Goal: Task Accomplishment & Management: Manage account settings

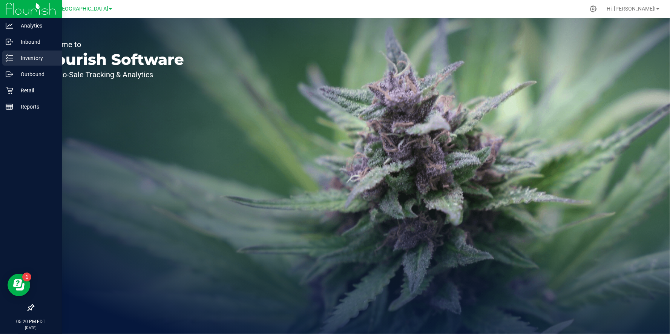
click at [37, 60] on p "Inventory" at bounding box center [35, 58] width 45 height 9
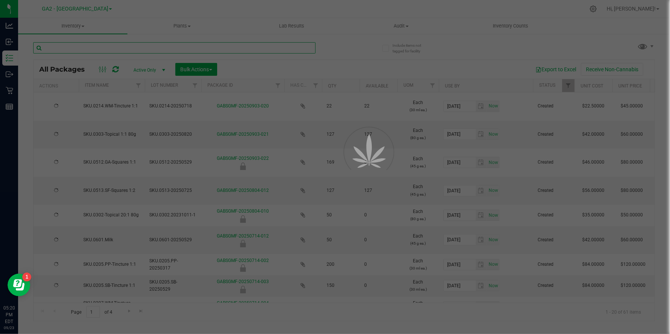
click at [137, 53] on input "text" at bounding box center [174, 47] width 282 height 11
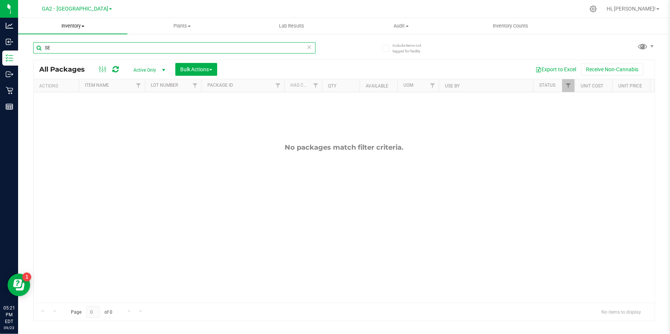
type input "SE"
click at [83, 27] on span "Inventory" at bounding box center [72, 26] width 109 height 7
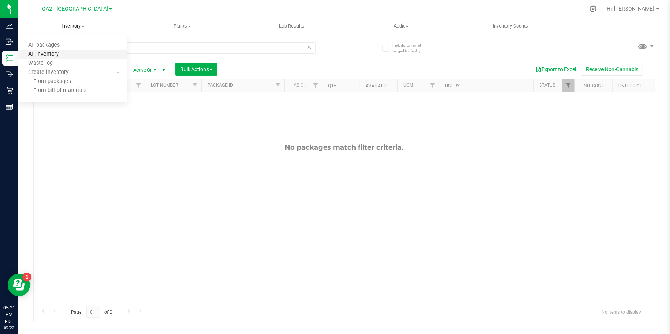
click at [68, 51] on span "All inventory" at bounding box center [43, 54] width 51 height 6
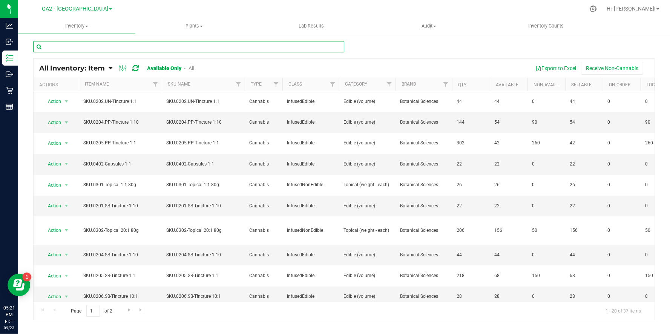
click at [68, 49] on input "text" at bounding box center [188, 46] width 311 height 11
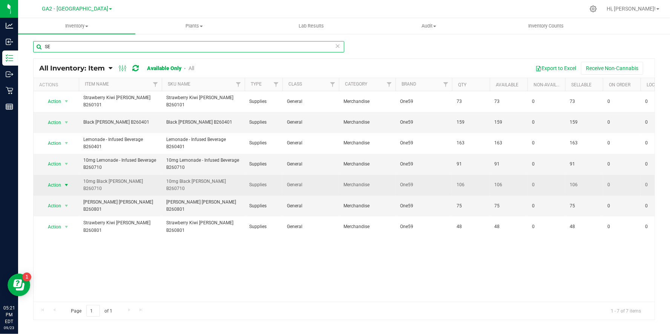
type input "SE"
click at [59, 181] on span "Action" at bounding box center [51, 185] width 20 height 11
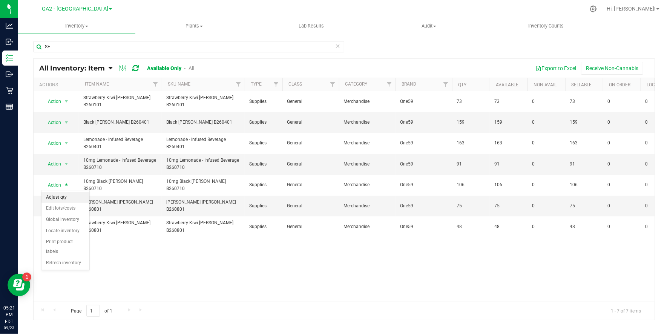
click at [66, 200] on li "Adjust qty" at bounding box center [65, 197] width 48 height 11
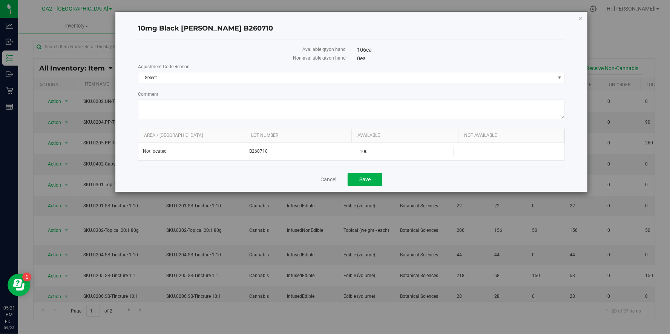
click at [200, 70] on div "Adjustment Code Reason Select Select Incorrect Quantity" at bounding box center [351, 73] width 427 height 20
click at [202, 78] on span "Select" at bounding box center [346, 77] width 417 height 11
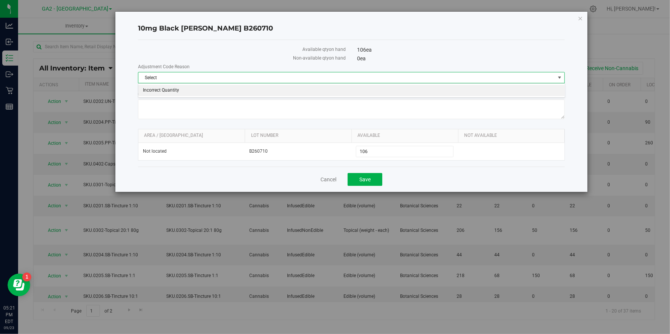
click at [203, 88] on li "Incorrect Quantity" at bounding box center [351, 90] width 427 height 11
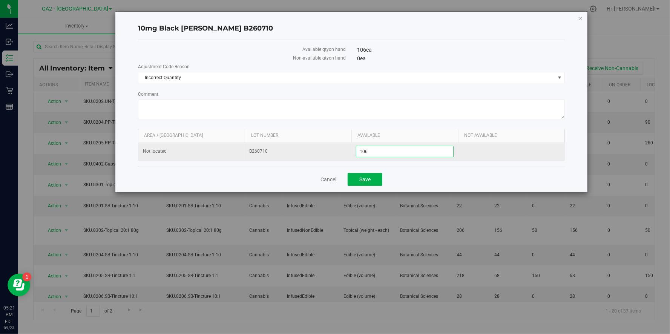
click at [390, 153] on span "106 106" at bounding box center [405, 151] width 98 height 11
type input "102"
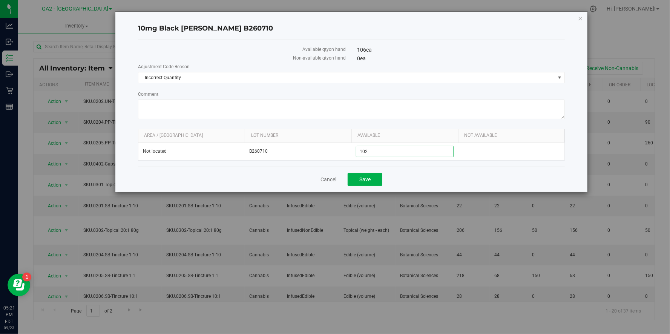
type input "102"
click at [385, 124] on form "Adjustment Code Reason Incorrect Quantity Select Incorrect Quantity Comment Are…" at bounding box center [351, 111] width 427 height 97
click at [367, 179] on span "Save" at bounding box center [364, 179] width 11 height 6
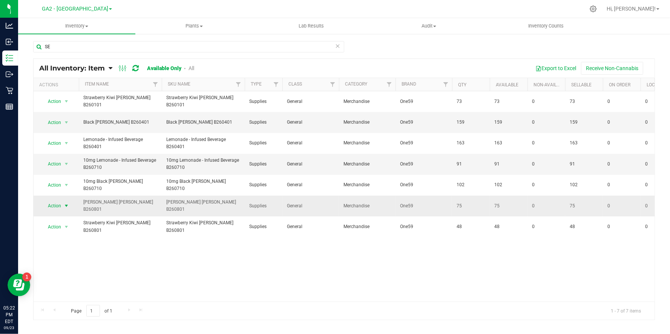
click at [60, 204] on span "Action" at bounding box center [51, 206] width 20 height 11
click at [61, 219] on li "Adjust qty" at bounding box center [65, 216] width 48 height 11
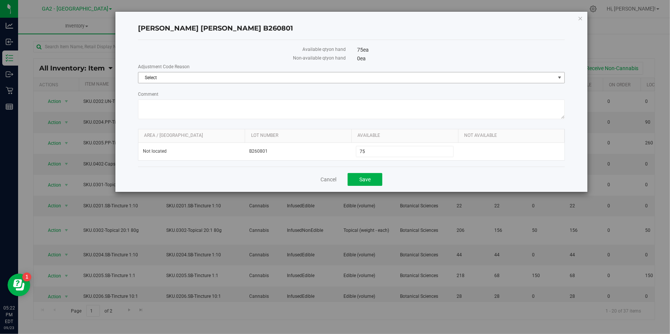
click at [317, 72] on span "Select" at bounding box center [346, 77] width 417 height 11
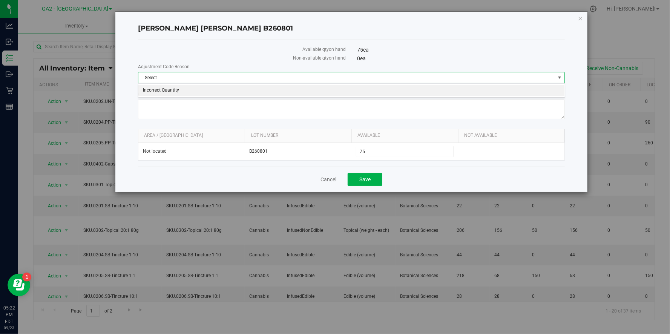
click at [311, 88] on li "Incorrect Quantity" at bounding box center [351, 90] width 427 height 11
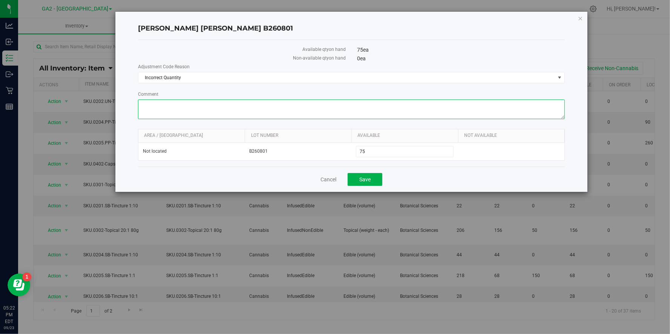
click at [304, 107] on textarea "Comment" at bounding box center [351, 110] width 427 height 20
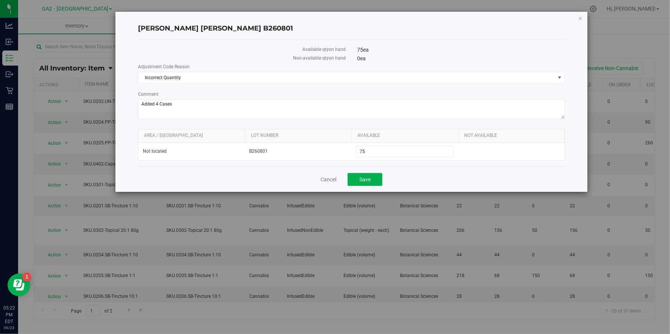
click at [222, 86] on div "Adjustment Code Reason Incorrect Quantity Select Incorrect Quantity Comment" at bounding box center [351, 92] width 427 height 58
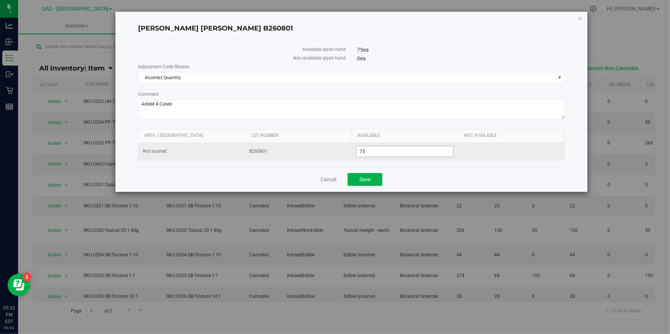
click at [376, 152] on span "75 75" at bounding box center [405, 151] width 98 height 11
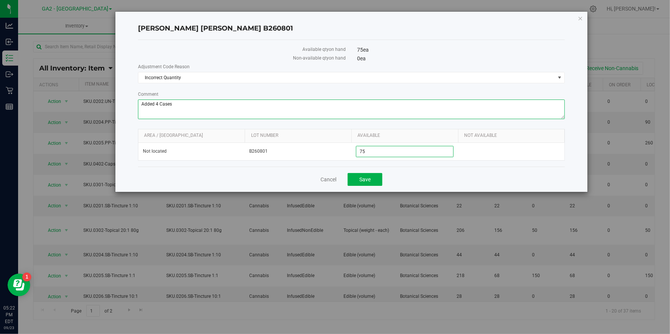
click at [286, 100] on textarea "Comment" at bounding box center [351, 110] width 427 height 20
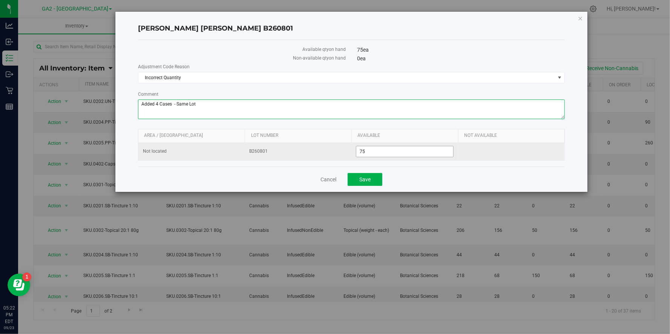
type textarea "Added 4 Cases - Same Lot"
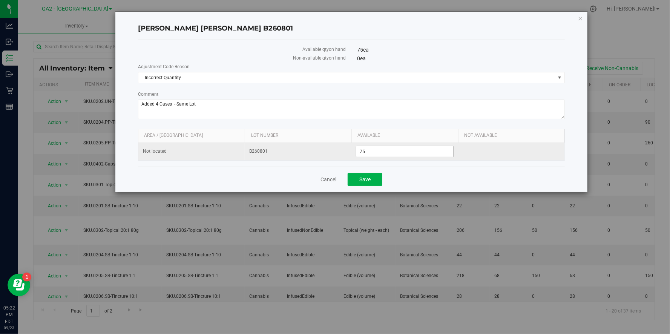
click at [382, 155] on span "75 75" at bounding box center [405, 151] width 98 height 11
type input "171"
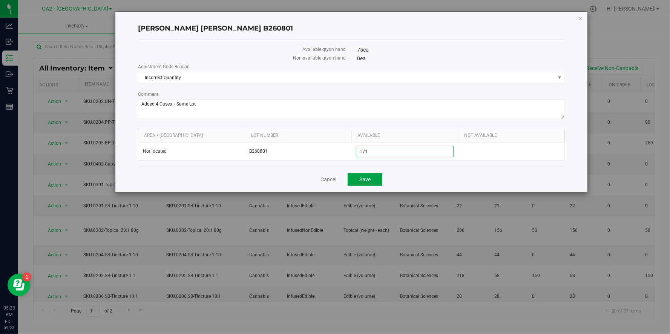
click at [373, 178] on button "Save" at bounding box center [365, 179] width 35 height 13
type input "171"
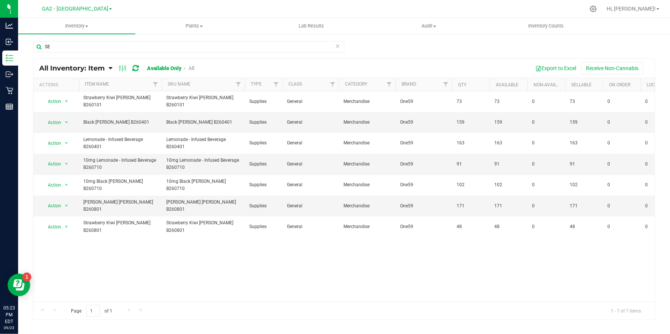
click at [197, 273] on div "Action Action Adjust qty Edit lots/costs Global inventory Locate inventory Prin…" at bounding box center [344, 196] width 621 height 210
